Goal: Information Seeking & Learning: Understand process/instructions

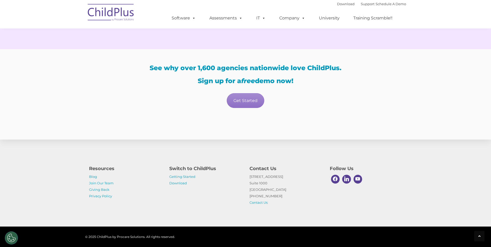
scroll to position [890, 0]
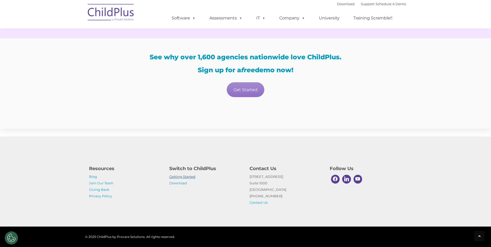
click at [192, 176] on link "Getting Started" at bounding box center [182, 177] width 26 height 4
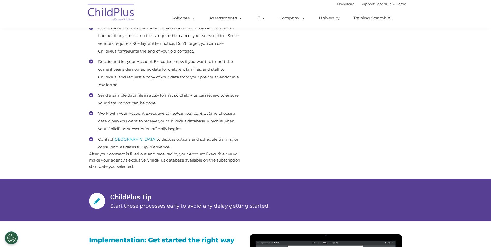
scroll to position [246, 0]
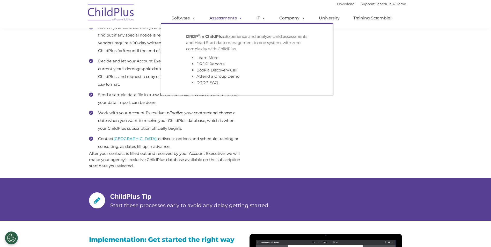
click at [228, 21] on link "Assessments" at bounding box center [226, 18] width 44 height 10
click at [235, 18] on link "Assessments" at bounding box center [226, 18] width 44 height 10
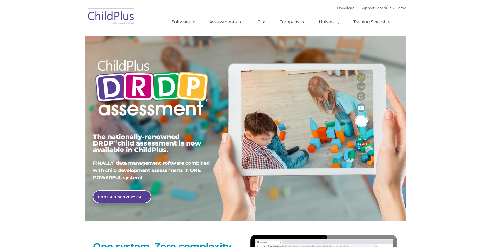
type input ""
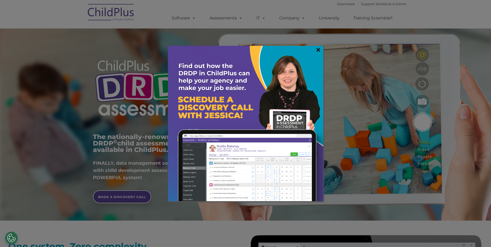
click at [319, 48] on link "×" at bounding box center [319, 49] width 6 height 5
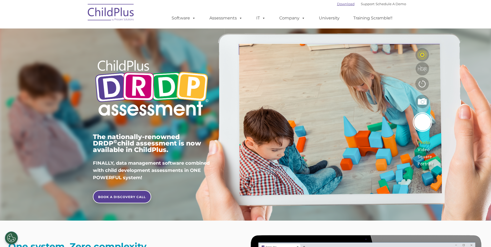
click at [337, 4] on link "Download" at bounding box center [346, 4] width 18 height 4
